Goal: Use online tool/utility: Utilize a website feature to perform a specific function

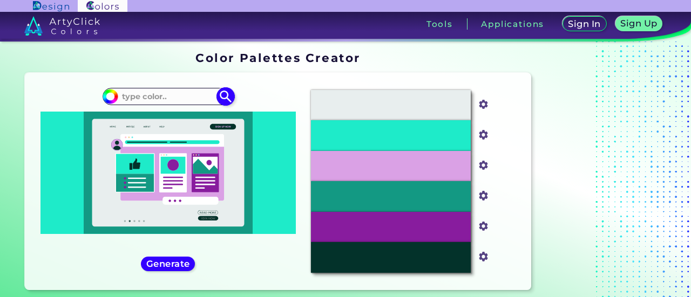
click at [173, 100] on input at bounding box center [168, 96] width 100 height 15
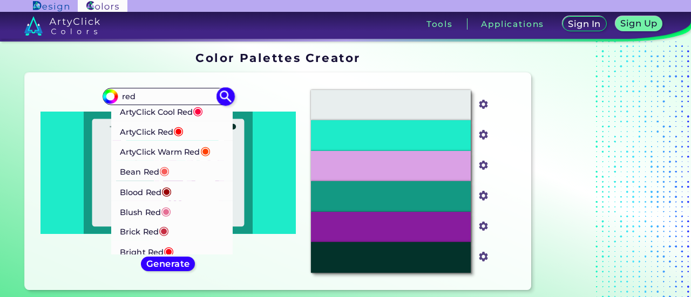
scroll to position [216, 0]
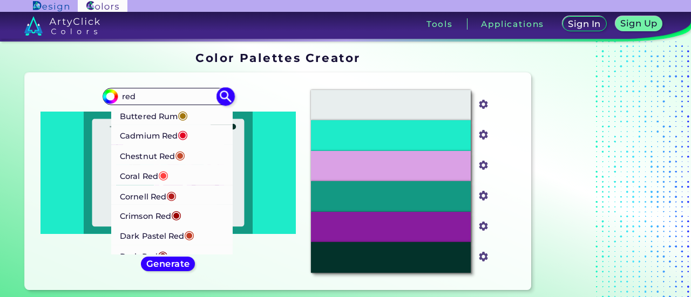
type input "red"
click at [163, 176] on span "◉" at bounding box center [163, 175] width 10 height 14
type input "#ff4040"
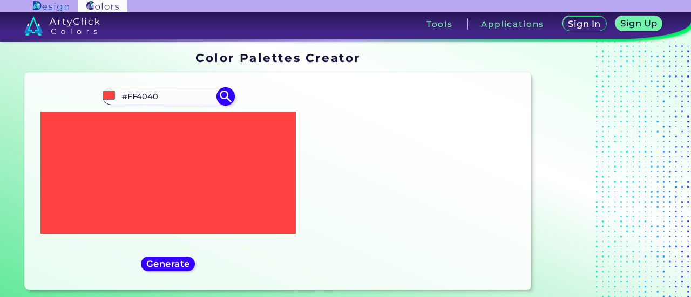
scroll to position [0, 0]
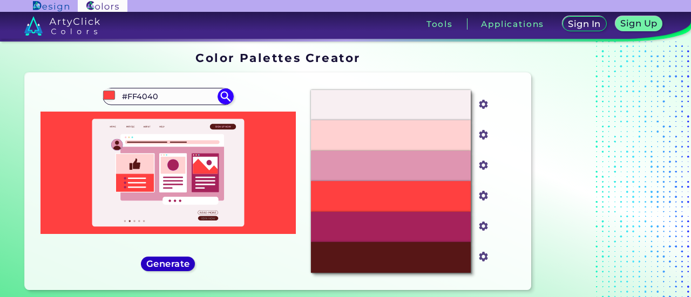
click at [175, 268] on h5 "Generate" at bounding box center [167, 264] width 39 height 8
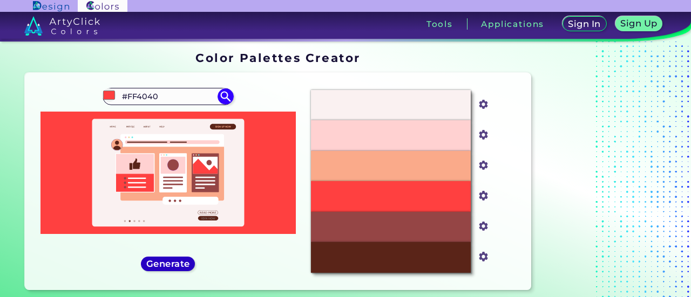
click at [176, 267] on h5 "Generate" at bounding box center [168, 264] width 40 height 8
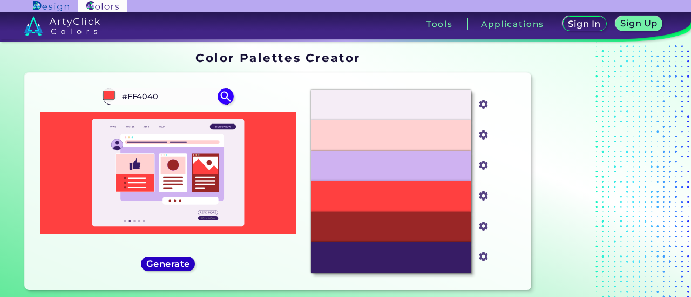
click at [176, 267] on h5 "Generate" at bounding box center [167, 264] width 39 height 8
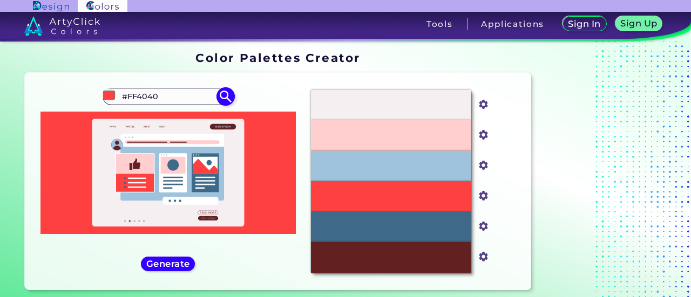
click at [178, 91] on input "#FF4040" at bounding box center [168, 96] width 100 height 15
type input "#"
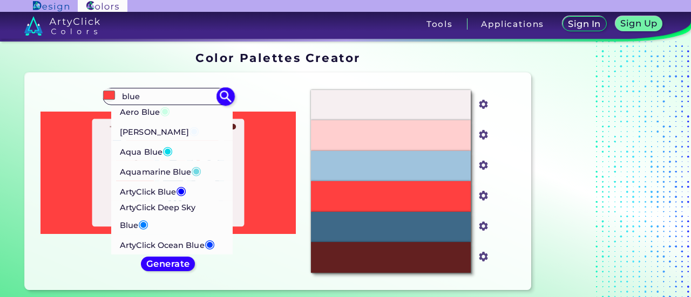
type input "blue"
click at [158, 152] on p "Aqua Blue ◉" at bounding box center [146, 151] width 53 height 20
type input "#02d8e9"
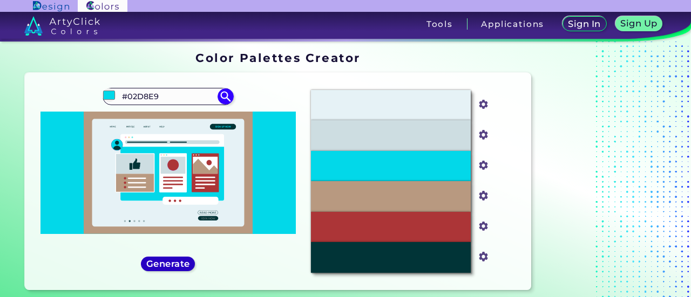
click at [169, 263] on h5 "Generate" at bounding box center [167, 264] width 39 height 8
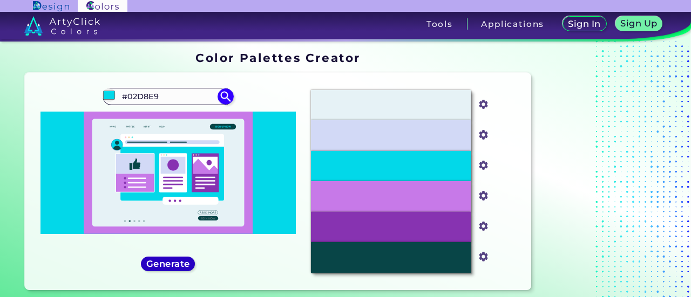
click at [169, 263] on h5 "Generate" at bounding box center [167, 264] width 39 height 8
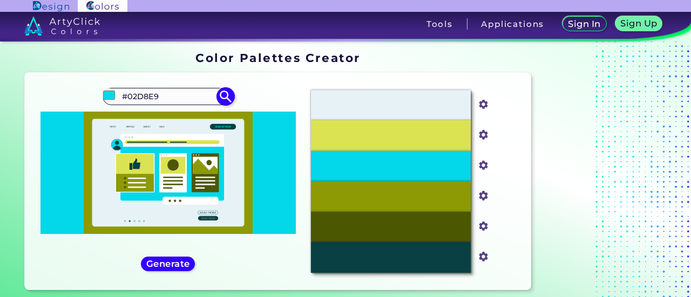
click at [168, 98] on input "#02D8E9" at bounding box center [168, 96] width 100 height 15
type input "#"
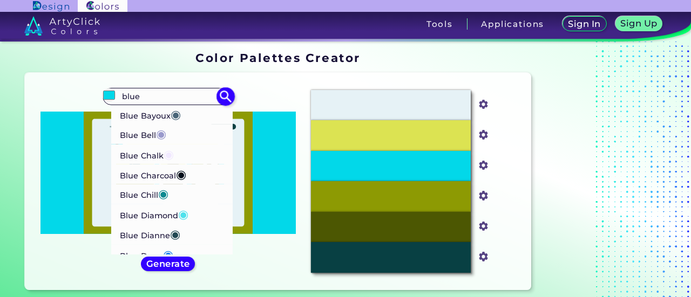
scroll to position [324, 0]
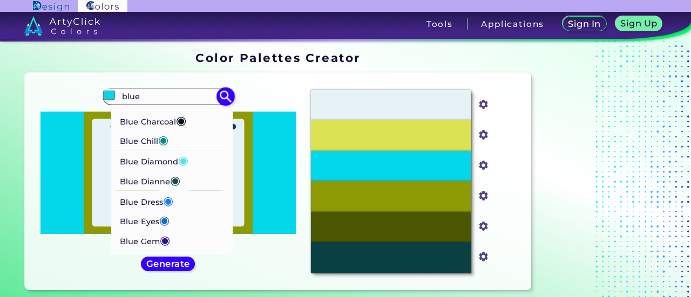
type input "blue"
click at [172, 199] on span "◉" at bounding box center [168, 200] width 10 height 14
type input "#157dec"
type input "#157DEC"
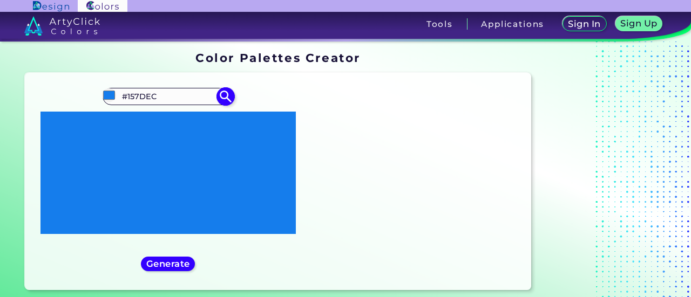
scroll to position [0, 0]
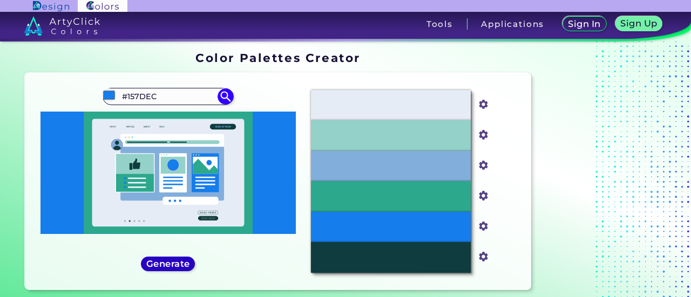
click at [185, 262] on h5 "Generate" at bounding box center [167, 264] width 39 height 8
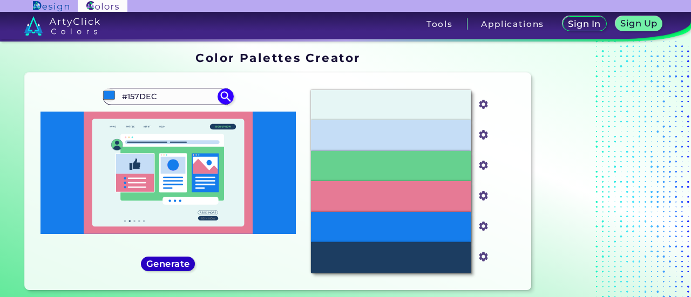
click at [185, 262] on h5 "Generate" at bounding box center [167, 264] width 39 height 8
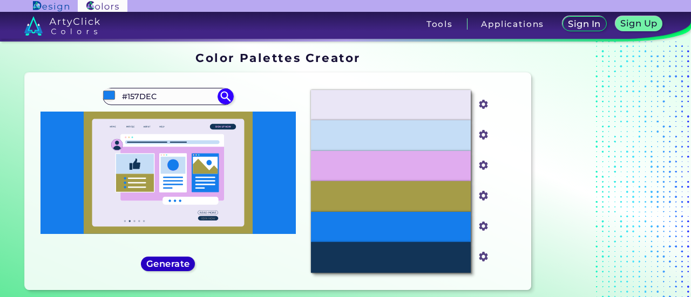
click at [185, 262] on h5 "Generate" at bounding box center [167, 264] width 39 height 8
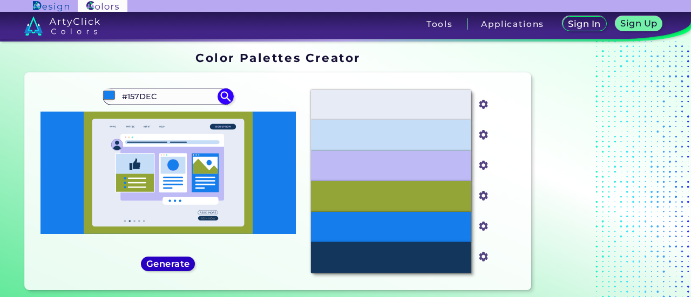
click at [185, 262] on h5 "Generate" at bounding box center [167, 264] width 39 height 8
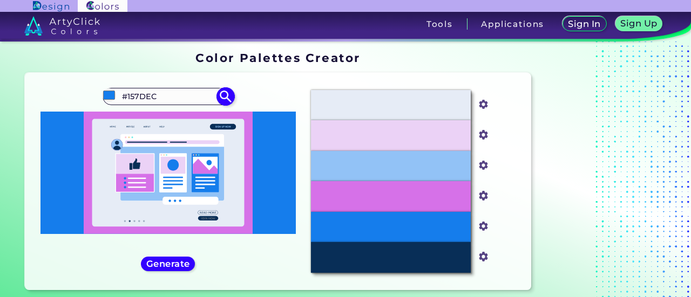
click at [157, 97] on input "#157DEC" at bounding box center [168, 96] width 100 height 15
drag, startPoint x: 157, startPoint y: 97, endPoint x: 114, endPoint y: 87, distance: 43.3
click at [114, 87] on div "#157dec #157DEC Aero Blue ◉ [PERSON_NAME] Blue ◉ Aqua Blue ◉ Aquamarine Blue ◉ …" at bounding box center [167, 181] width 269 height 200
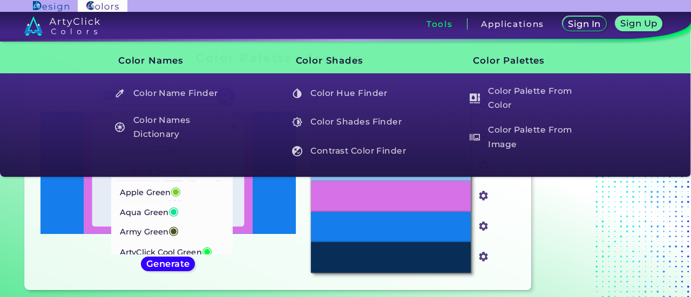
type input "gre"
click at [169, 209] on p "Aqua Green ◉" at bounding box center [149, 211] width 59 height 20
type input "#12e193"
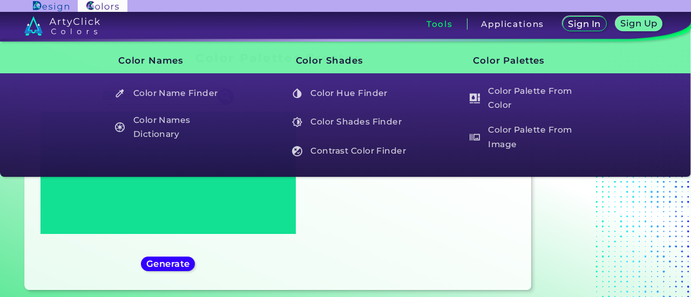
click at [68, 257] on div "#12e193 #12E193 Acid Green ◉ Algae Green ◉ Alien Green ◉ Android Green ◉ Apple …" at bounding box center [167, 181] width 269 height 200
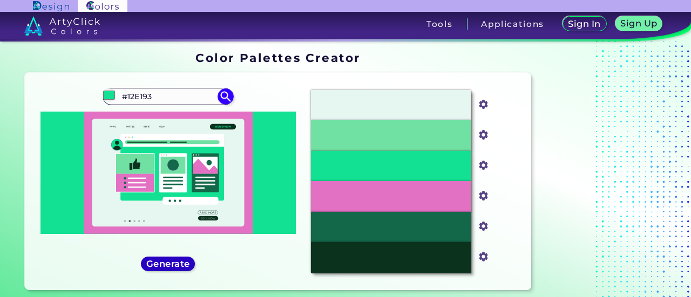
click at [178, 260] on h5 "Generate" at bounding box center [167, 264] width 39 height 8
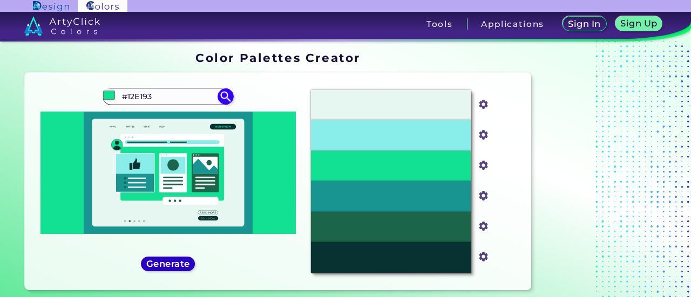
click at [178, 260] on h5 "Generate" at bounding box center [167, 264] width 39 height 8
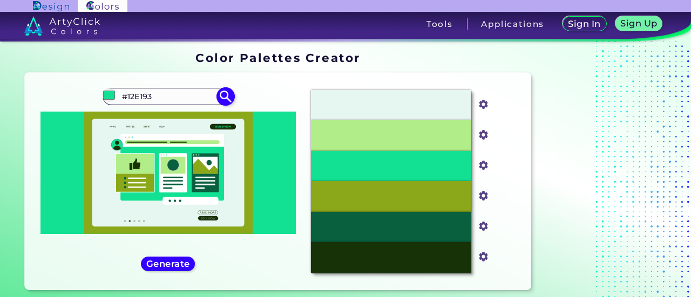
click at [168, 97] on input "#12E193" at bounding box center [168, 96] width 100 height 15
type input "#"
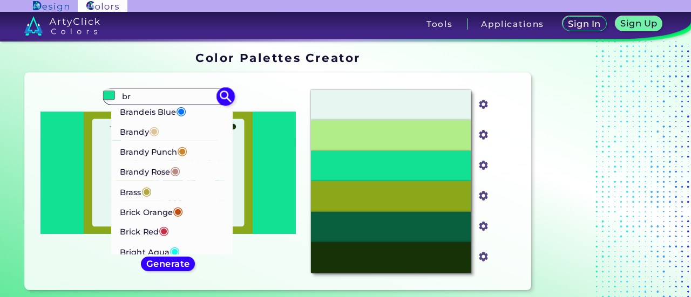
type input "br"
click at [167, 152] on p "[PERSON_NAME] Punch ◉" at bounding box center [153, 151] width 67 height 20
type input "#cd8429"
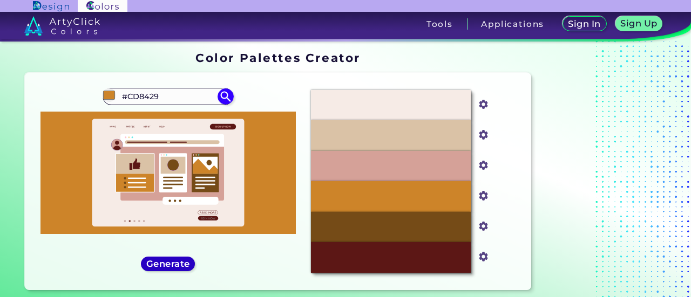
click at [166, 262] on h5 "Generate" at bounding box center [167, 264] width 39 height 8
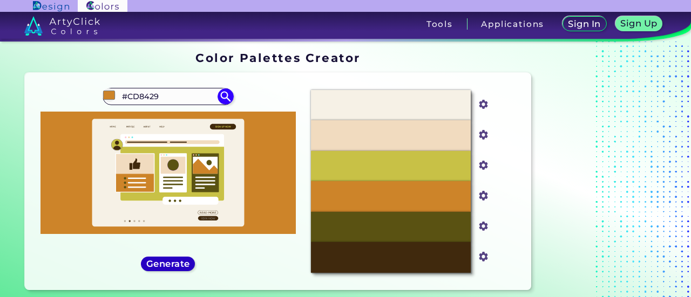
click at [166, 262] on h5 "Generate" at bounding box center [167, 264] width 39 height 8
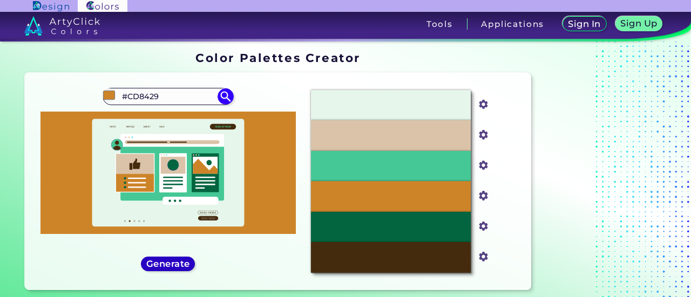
click at [166, 262] on h5 "Generate" at bounding box center [167, 264] width 39 height 8
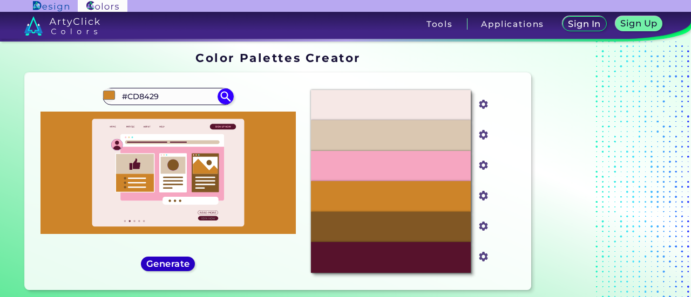
click at [166, 262] on h5 "Generate" at bounding box center [167, 264] width 39 height 8
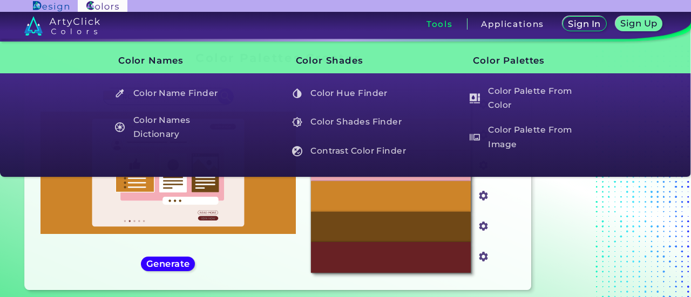
click at [33, 255] on div "Oops - something went wrong. Please try again. #F6EBE6 #f6ebe6 #F1D9BB #f1d9bb …" at bounding box center [278, 182] width 506 height 218
click at [214, 290] on div "Oops - something went wrong. Please try again. #F6EBE6 #f6ebe6 #F1D9BB #f1d9bb …" at bounding box center [278, 182] width 506 height 218
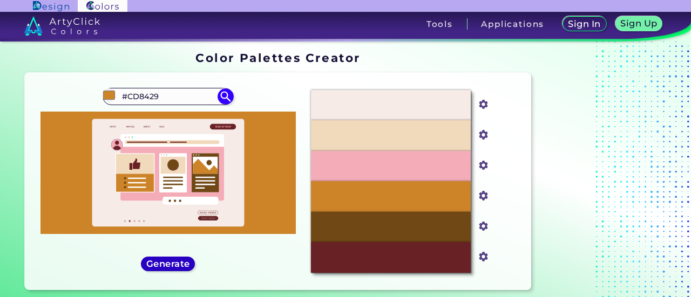
click at [181, 263] on h5 "Generate" at bounding box center [167, 264] width 39 height 8
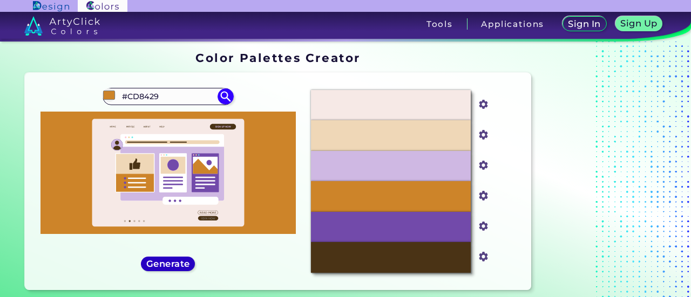
click at [181, 263] on h5 "Generate" at bounding box center [167, 264] width 39 height 8
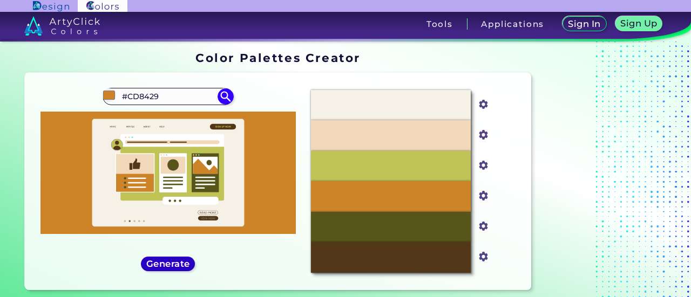
click at [181, 263] on h5 "Generate" at bounding box center [167, 264] width 39 height 8
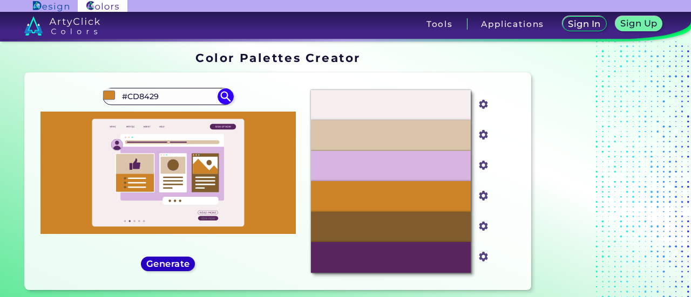
click at [181, 263] on h5 "Generate" at bounding box center [167, 264] width 39 height 8
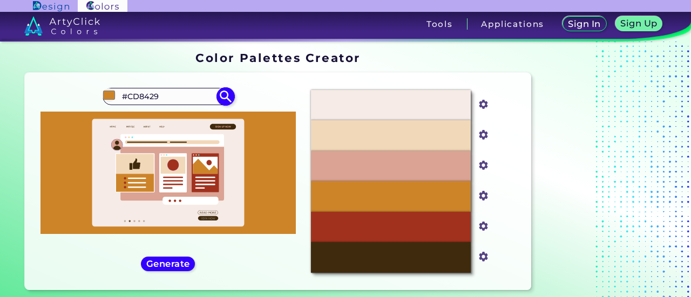
click at [178, 99] on input "#CD8429" at bounding box center [168, 96] width 100 height 15
type input "#"
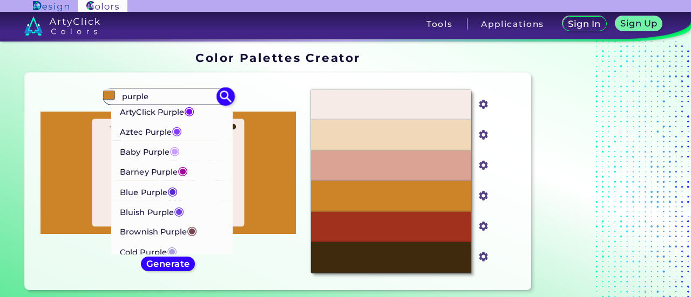
type input "purple"
click at [164, 132] on p "Aztec Purple ◉" at bounding box center [151, 131] width 62 height 20
type input "#893bff"
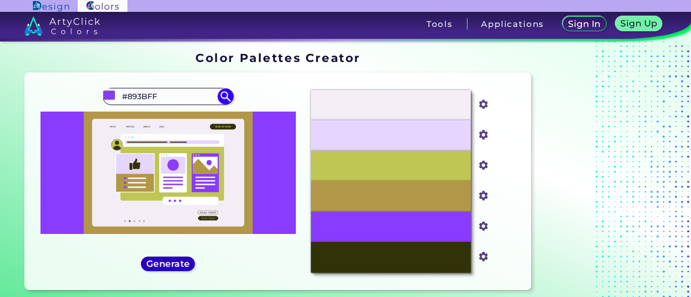
click at [179, 264] on h5 "Generate" at bounding box center [167, 264] width 39 height 8
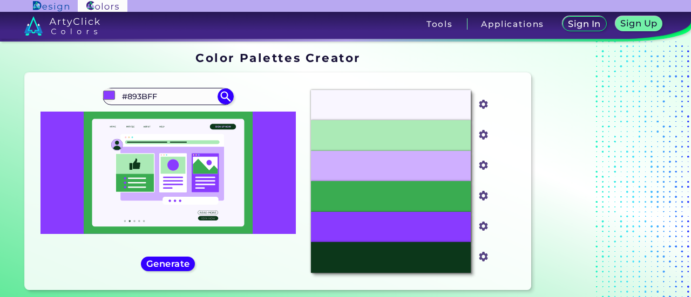
click at [176, 255] on div "#893bff #893BFF ArtyClick Purple ◉ Aztec Purple ◉ Baby Purple ◉ Barney Purple ◉…" at bounding box center [167, 181] width 269 height 200
click at [176, 256] on div "#893bff #893BFF ArtyClick Purple ◉ Aztec Purple ◉ Baby Purple ◉ Barney Purple ◉…" at bounding box center [167, 181] width 269 height 200
click at [175, 256] on div "#893bff #893BFF ArtyClick Purple ◉ Aztec Purple ◉ Baby Purple ◉ Barney Purple ◉…" at bounding box center [167, 181] width 269 height 200
click at [160, 262] on h5 "Generate" at bounding box center [167, 264] width 39 height 8
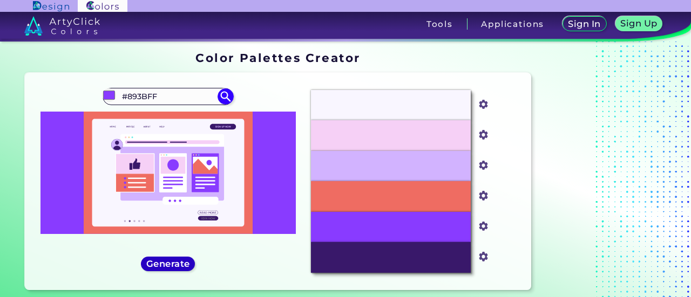
click at [160, 262] on h5 "Generate" at bounding box center [167, 264] width 39 height 8
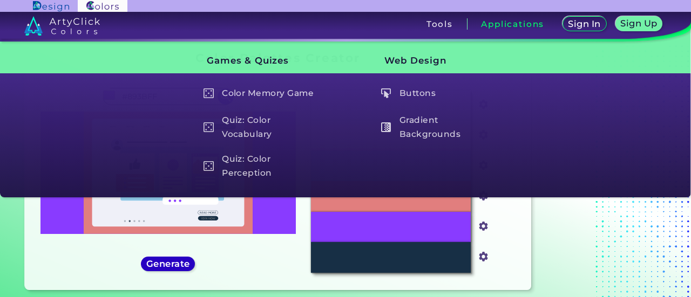
click at [172, 265] on h5 "Generate" at bounding box center [167, 264] width 39 height 8
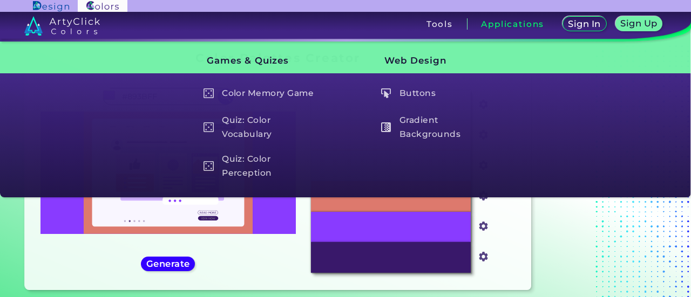
click at [87, 259] on div "#893bff #893BFF ArtyClick Purple ◉ Aztec Purple ◉ Baby Purple ◉ Barney Purple ◉…" at bounding box center [167, 181] width 269 height 200
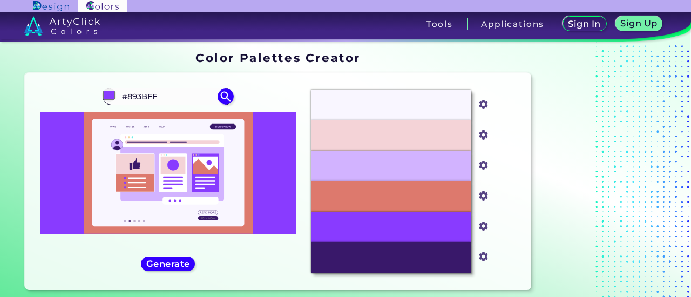
click at [173, 273] on div "#893bff #893BFF ArtyClick Purple ◉ Aztec Purple ◉ Baby Purple ◉ Barney Purple ◉…" at bounding box center [167, 181] width 269 height 200
click at [173, 266] on h5 "Generate" at bounding box center [167, 264] width 39 height 8
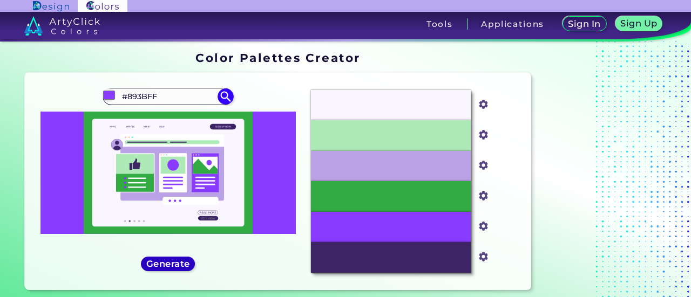
click at [173, 266] on h5 "Generate" at bounding box center [167, 264] width 39 height 8
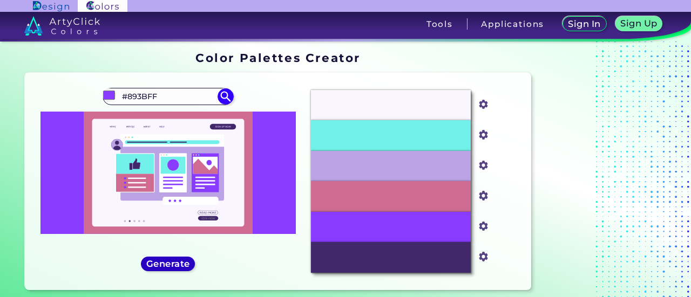
click at [173, 266] on h5 "Generate" at bounding box center [167, 264] width 39 height 8
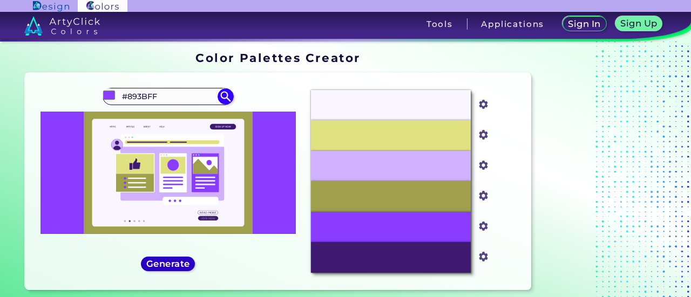
click at [173, 266] on h5 "Generate" at bounding box center [167, 264] width 39 height 8
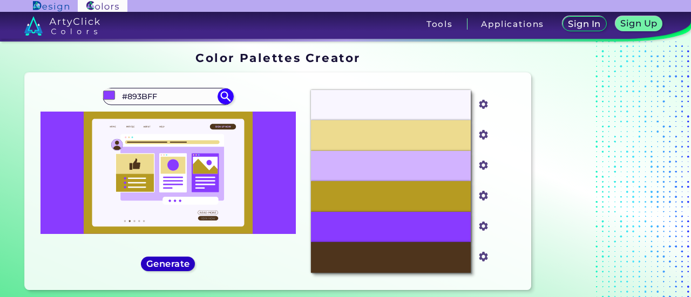
click at [173, 266] on h5 "Generate" at bounding box center [167, 264] width 39 height 8
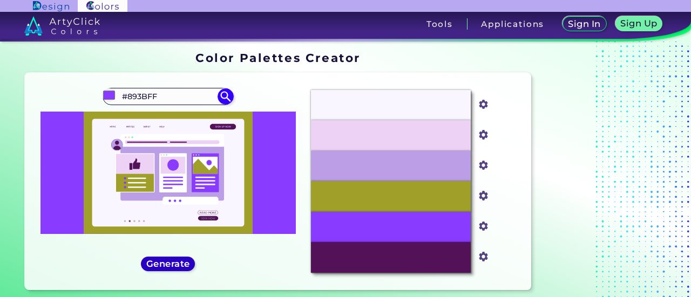
click at [173, 266] on h5 "Generate" at bounding box center [167, 264] width 39 height 8
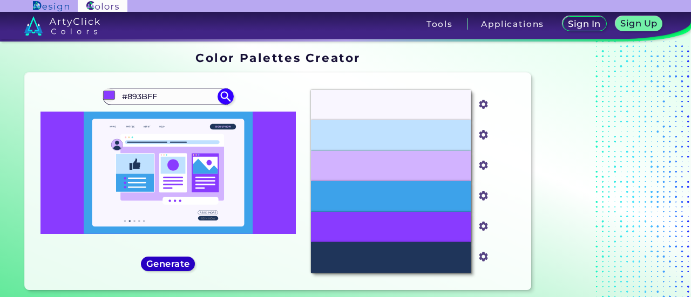
click at [173, 266] on h5 "Generate" at bounding box center [167, 264] width 39 height 8
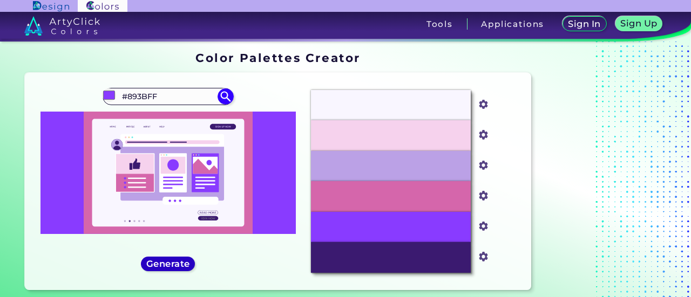
click at [173, 266] on h5 "Generate" at bounding box center [167, 264] width 39 height 8
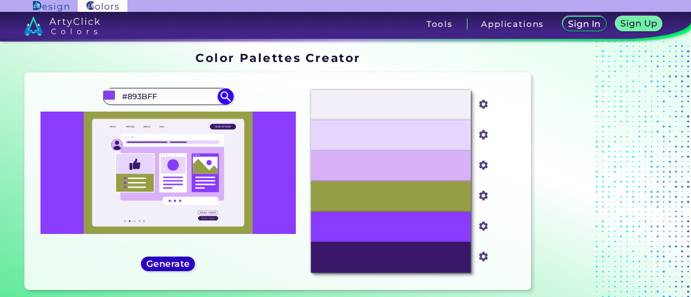
click at [173, 266] on h5 "Generate" at bounding box center [167, 264] width 39 height 8
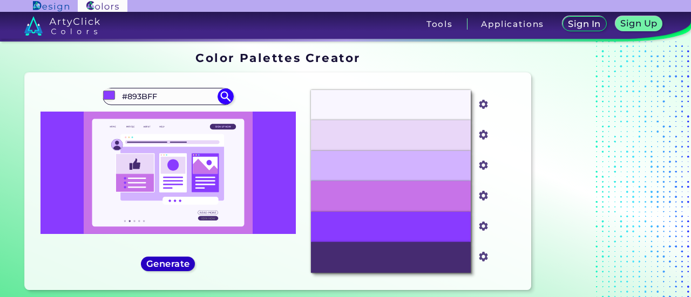
click at [173, 266] on h5 "Generate" at bounding box center [167, 264] width 39 height 8
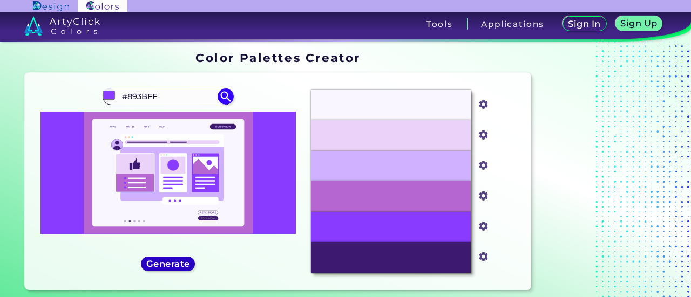
click at [173, 266] on h5 "Generate" at bounding box center [167, 264] width 39 height 8
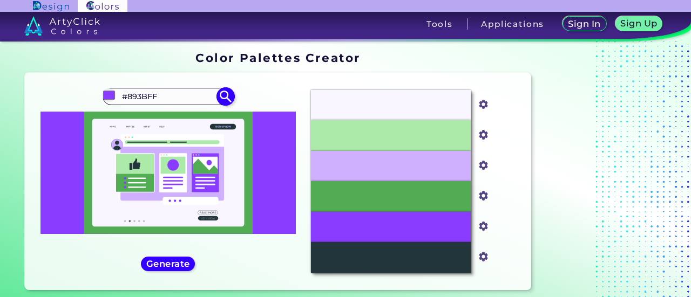
click at [175, 100] on input "#893BFF" at bounding box center [168, 96] width 100 height 15
type input "#"
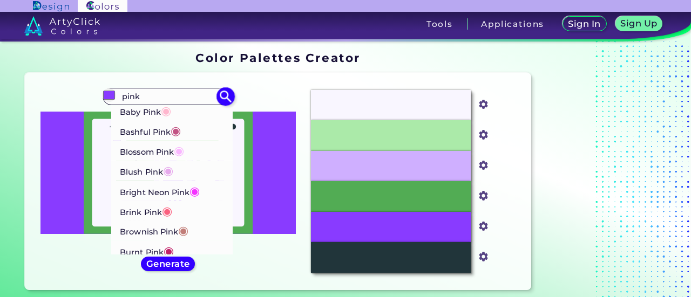
type input "pink"
click at [148, 117] on p "Baby Pink ◉" at bounding box center [145, 111] width 51 height 20
type input "#ffb7ce"
type input "#FFB7CE"
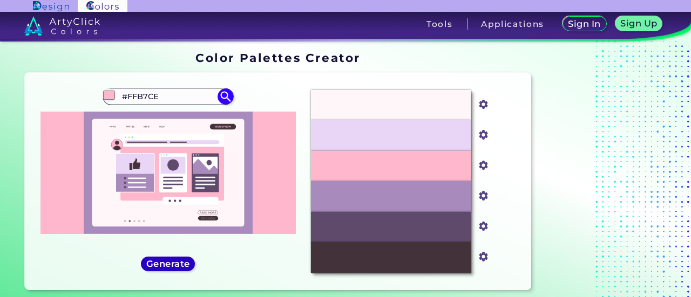
click at [188, 266] on h5 "Generate" at bounding box center [167, 264] width 39 height 8
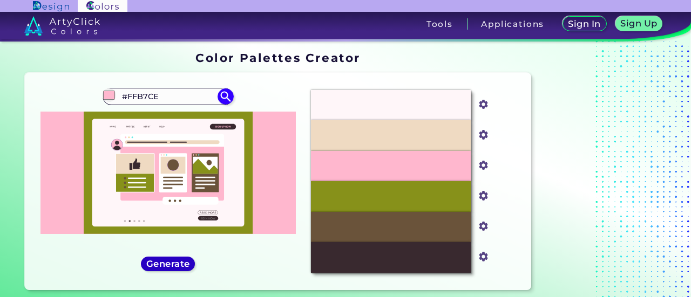
click at [188, 266] on h5 "Generate" at bounding box center [167, 264] width 39 height 8
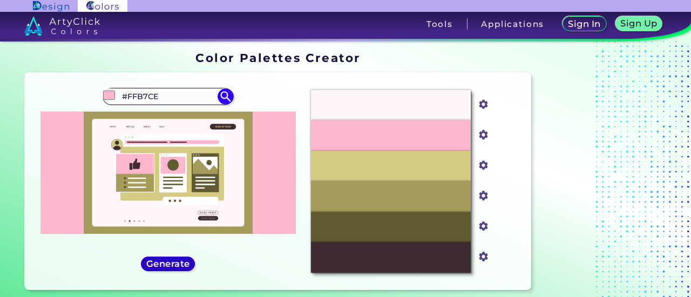
click at [188, 266] on h5 "Generate" at bounding box center [167, 264] width 39 height 8
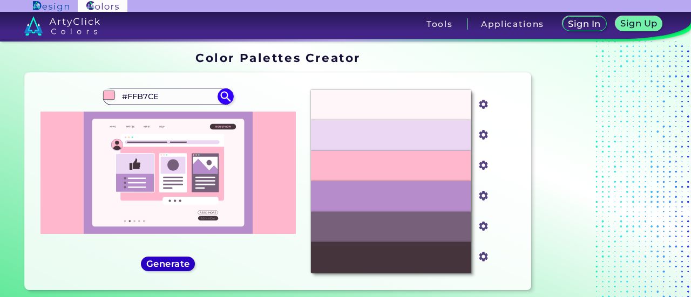
click at [190, 264] on div "Generate" at bounding box center [168, 264] width 49 height 13
click at [167, 264] on h5 "Generate" at bounding box center [167, 264] width 39 height 8
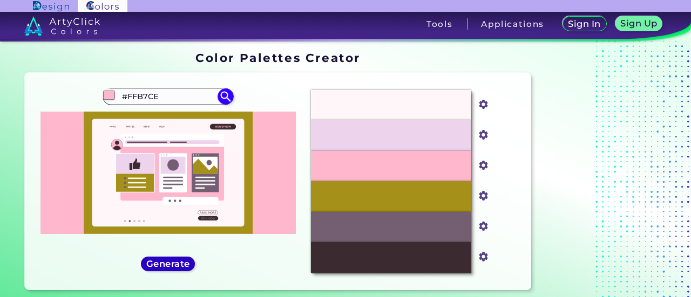
click at [175, 266] on h5 "Generate" at bounding box center [167, 264] width 39 height 8
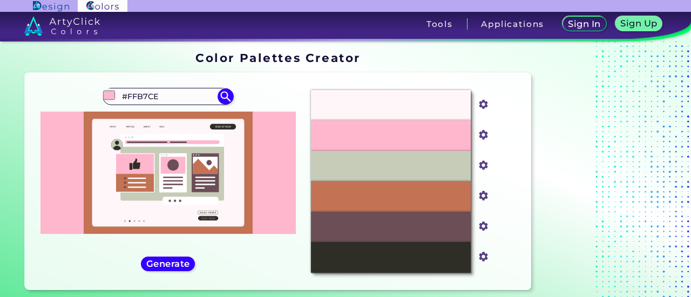
drag, startPoint x: 192, startPoint y: 94, endPoint x: 103, endPoint y: 114, distance: 91.7
click at [103, 114] on div "#ffb7ce #FFB7CE Baby Pink ◉ Bashful Pink ◉ Blossom Pink ◉ Blush Pink ◉ Bright N…" at bounding box center [167, 181] width 269 height 200
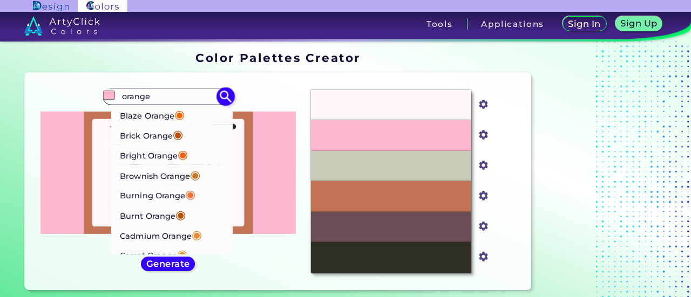
scroll to position [54, 0]
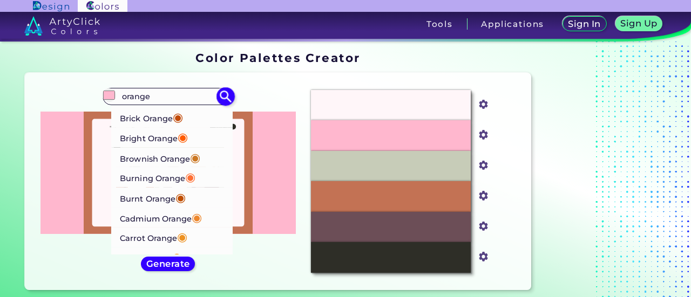
type input "orange"
click at [162, 174] on p "Burning Orange ◉" at bounding box center [158, 177] width 76 height 20
type input "#ff7034"
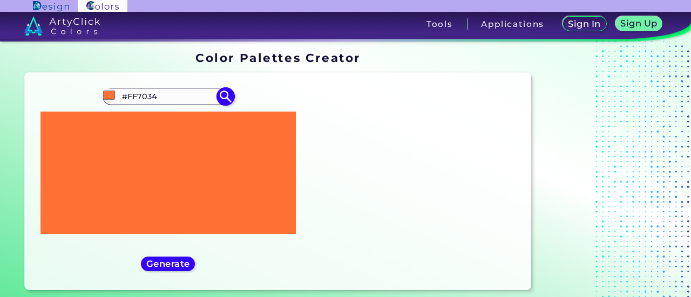
scroll to position [0, 0]
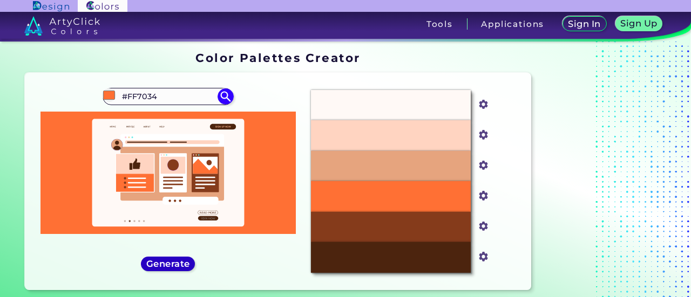
click at [174, 263] on h5 "Generate" at bounding box center [167, 264] width 39 height 8
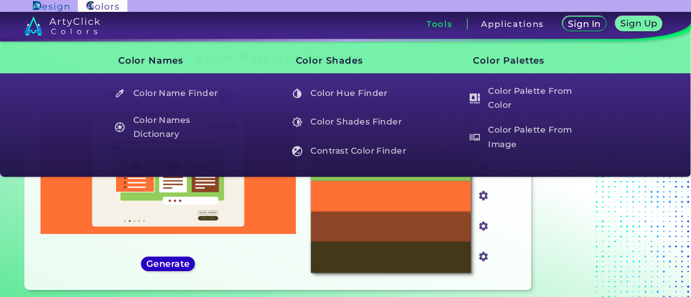
click at [172, 260] on h5 "Generate" at bounding box center [167, 264] width 39 height 8
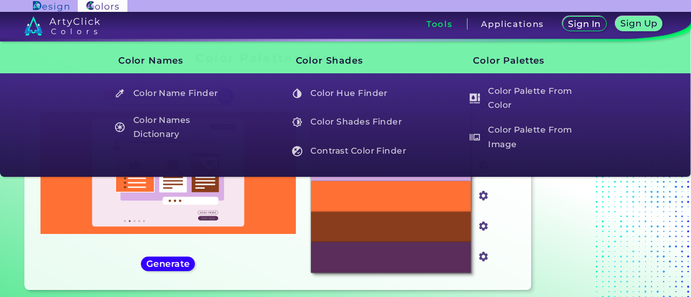
click at [15, 236] on section "Color Palettes Creator Color Palettes Creator Oops - something went wrong. Plea…" at bounding box center [345, 173] width 691 height 263
click at [55, 228] on div at bounding box center [167, 173] width 255 height 123
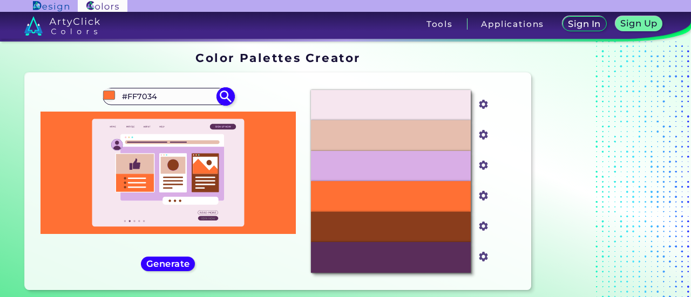
click at [163, 98] on input "#FF7034" at bounding box center [168, 96] width 100 height 15
type input "#"
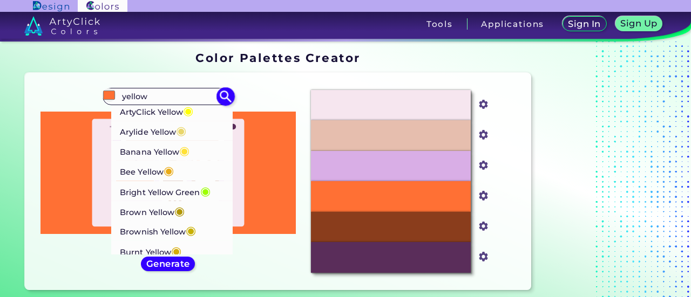
type input "yellow"
click at [165, 147] on p "Banana Yellow ◉" at bounding box center [155, 151] width 70 height 20
type input "#ffe135"
type input "#FFE135"
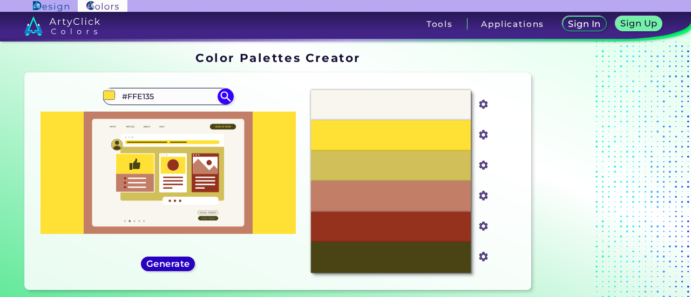
click at [167, 269] on div "Generate" at bounding box center [168, 264] width 49 height 12
click at [172, 261] on h5 "Generate" at bounding box center [168, 264] width 40 height 8
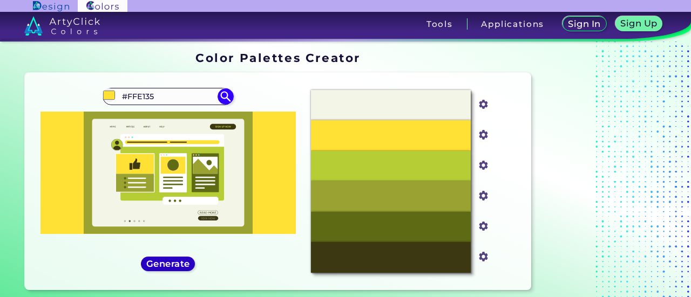
click at [169, 261] on h5 "Generate" at bounding box center [167, 264] width 39 height 8
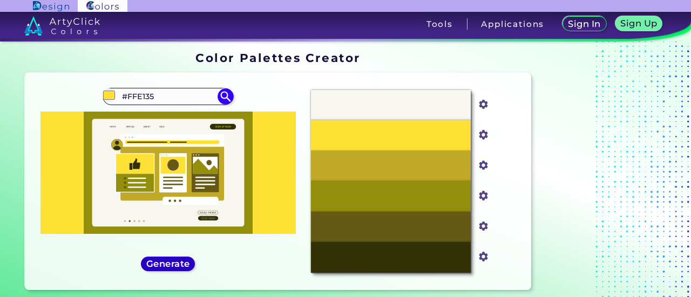
click at [169, 261] on h5 "Generate" at bounding box center [167, 264] width 39 height 8
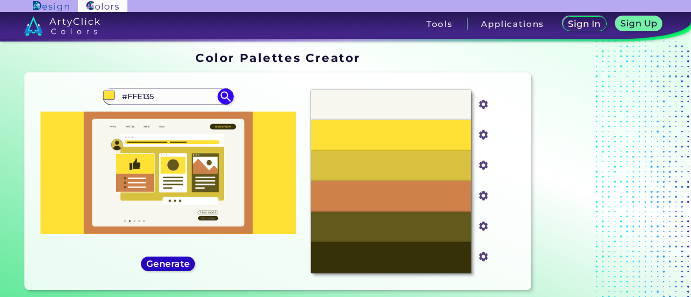
click at [169, 261] on h5 "Generate" at bounding box center [167, 264] width 39 height 8
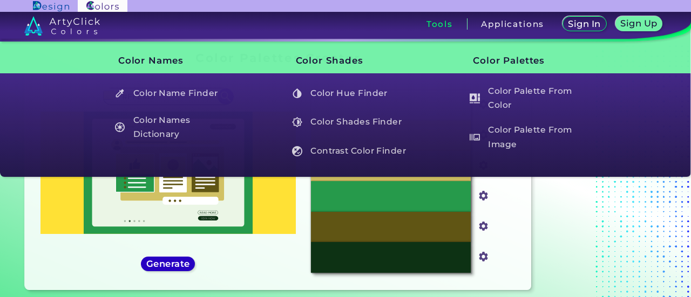
click at [157, 267] on h5 "Generate" at bounding box center [167, 264] width 39 height 8
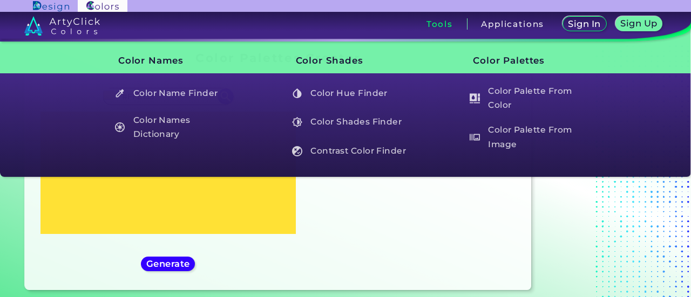
click at [40, 274] on div "#ffe135 #FFE135 ArtyClick Yellow ◉ Arylide Yellow ◉ Banana Yellow ◉ Bee Yellow …" at bounding box center [167, 181] width 269 height 200
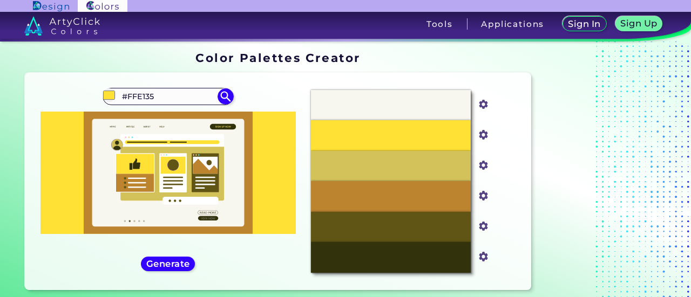
drag, startPoint x: 174, startPoint y: 94, endPoint x: 104, endPoint y: 110, distance: 71.4
click at [104, 110] on div "#ffe135 #FFE135 ArtyClick Yellow ◉ Arylide Yellow ◉ Banana Yellow ◉ Bee Yellow …" at bounding box center [167, 181] width 269 height 200
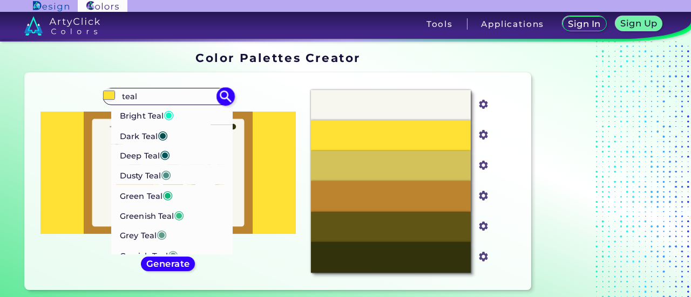
type input "teal"
click at [133, 107] on p "Bright Teal ◉" at bounding box center [147, 115] width 54 height 20
type input "#01f9c6"
type input "#01F9C6"
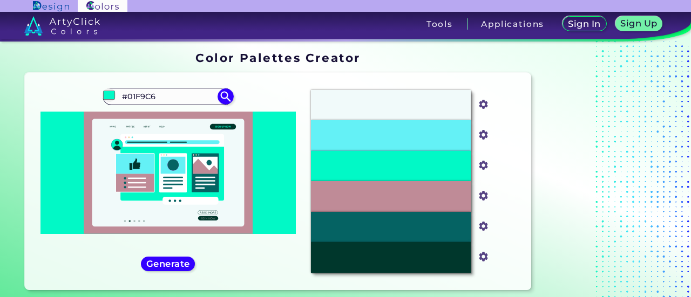
drag, startPoint x: 183, startPoint y: 185, endPoint x: 216, endPoint y: 169, distance: 36.0
click at [216, 169] on g at bounding box center [168, 173] width 169 height 123
drag, startPoint x: 216, startPoint y: 168, endPoint x: 75, endPoint y: 180, distance: 141.9
click at [75, 180] on div at bounding box center [167, 173] width 255 height 123
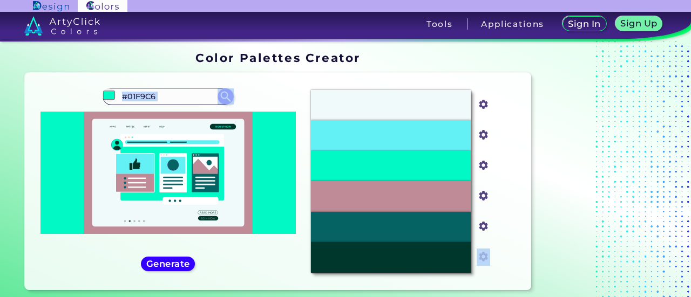
click at [24, 126] on section "Oops - something went wrong. Please try again. #F1FAFA #f1fafa #64F1F6 #64f1f6 …" at bounding box center [278, 184] width 514 height 230
